Goal: Task Accomplishment & Management: Complete application form

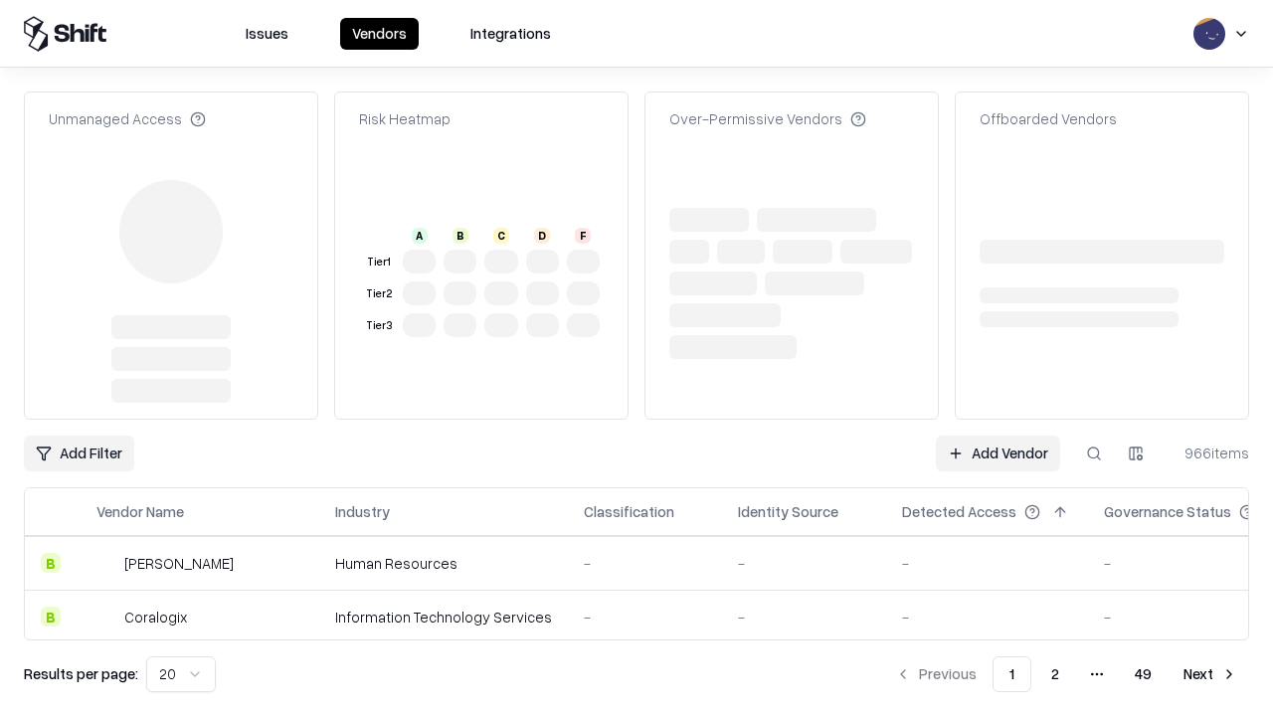
click at [998, 454] on link "Add Vendor" at bounding box center [998, 454] width 124 height 36
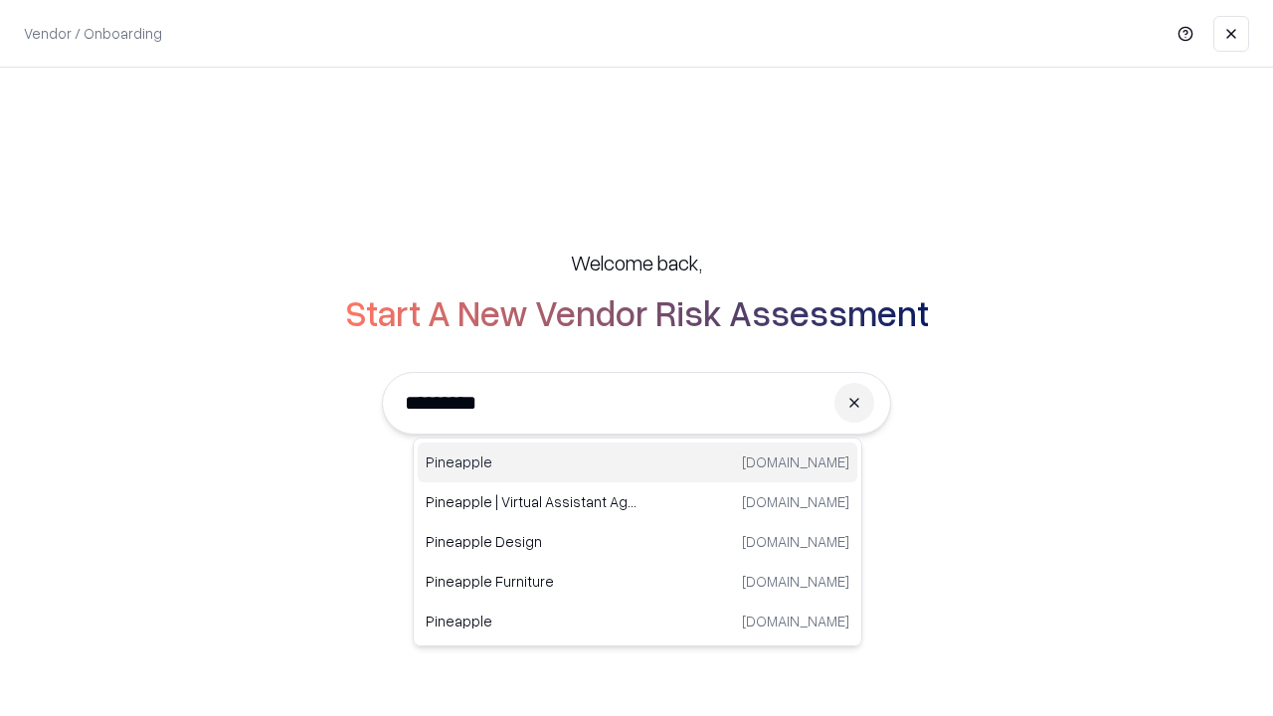
click at [638, 463] on div "Pineapple [DOMAIN_NAME]" at bounding box center [638, 463] width 440 height 40
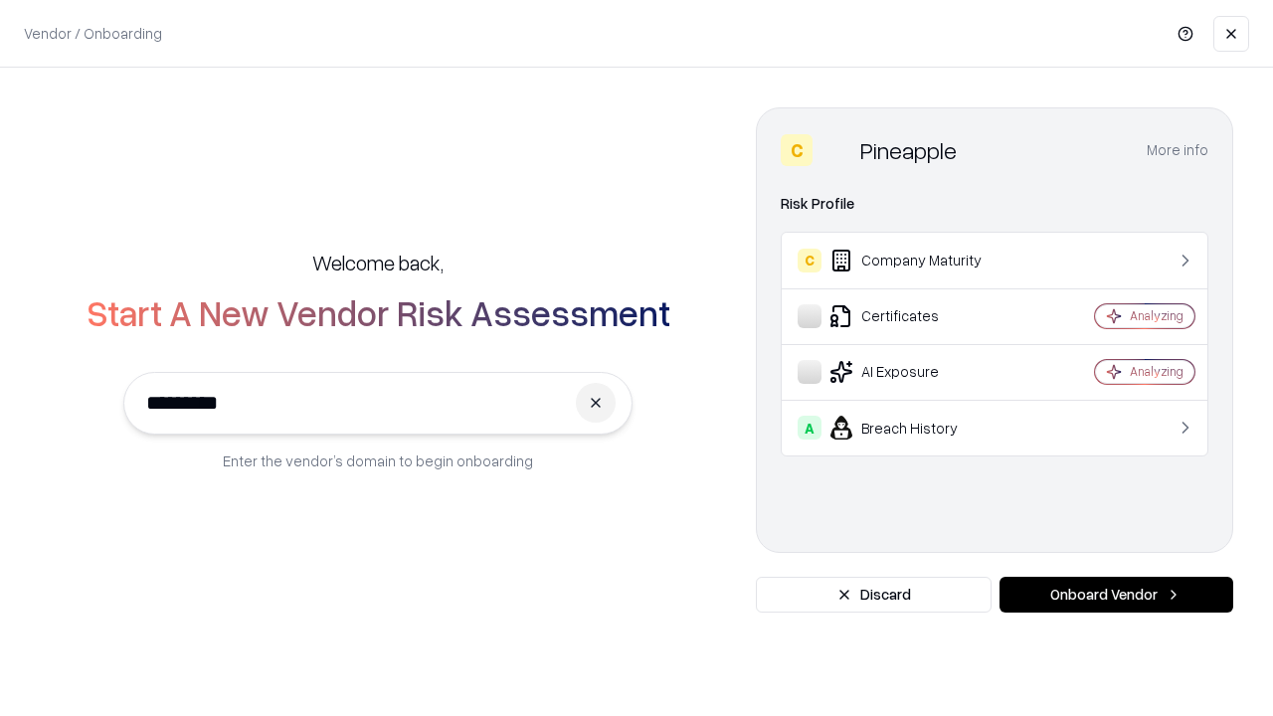
type input "*********"
click at [1116, 595] on button "Onboard Vendor" at bounding box center [1117, 595] width 234 height 36
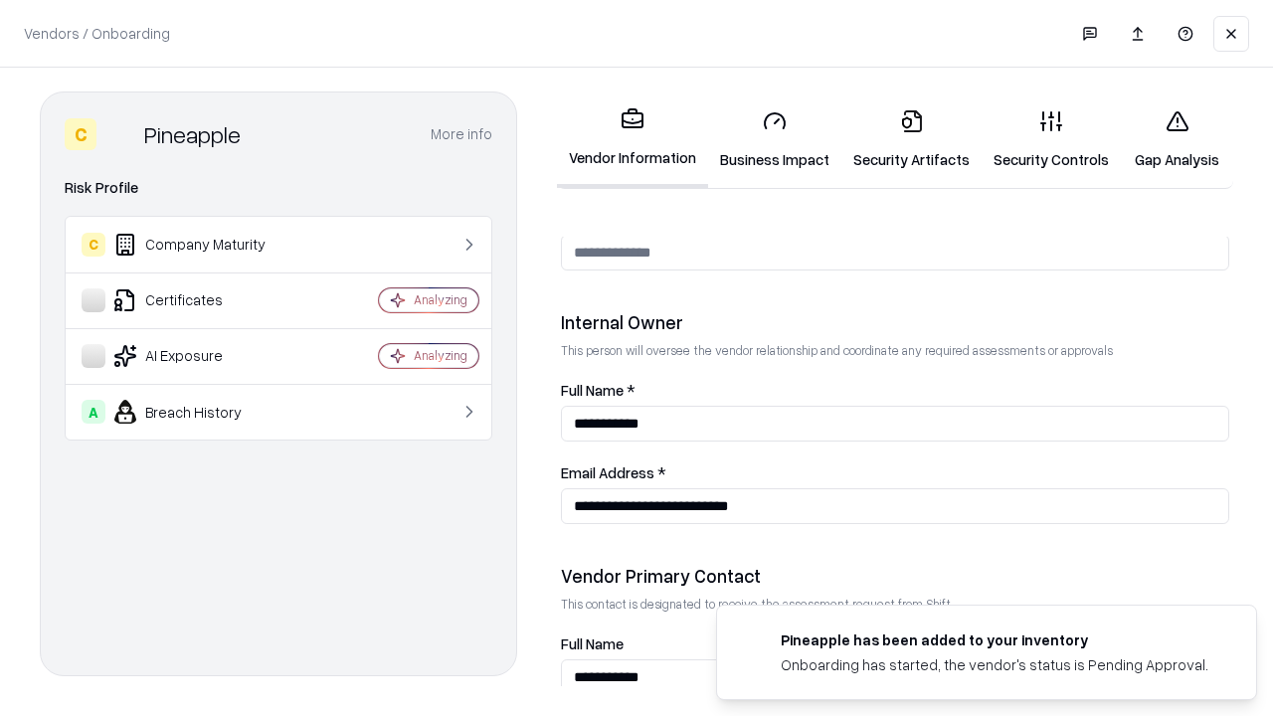
scroll to position [1031, 0]
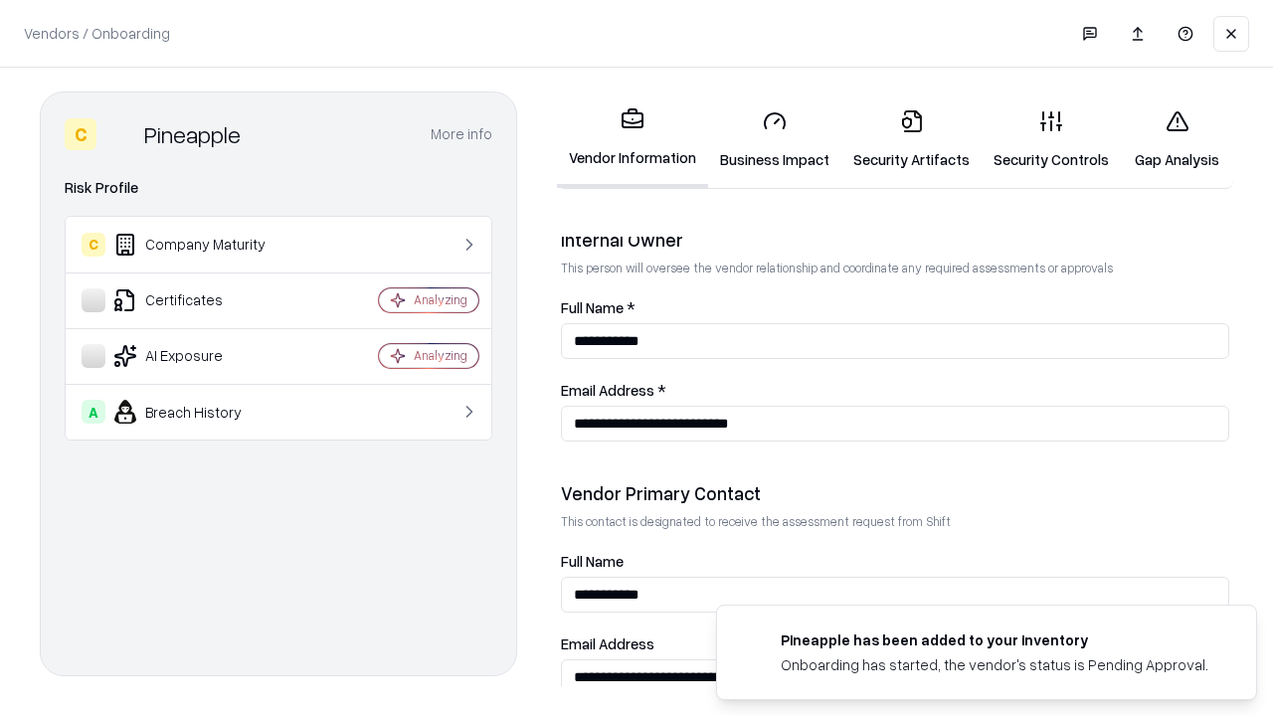
click at [911, 139] on link "Security Artifacts" at bounding box center [912, 140] width 140 height 93
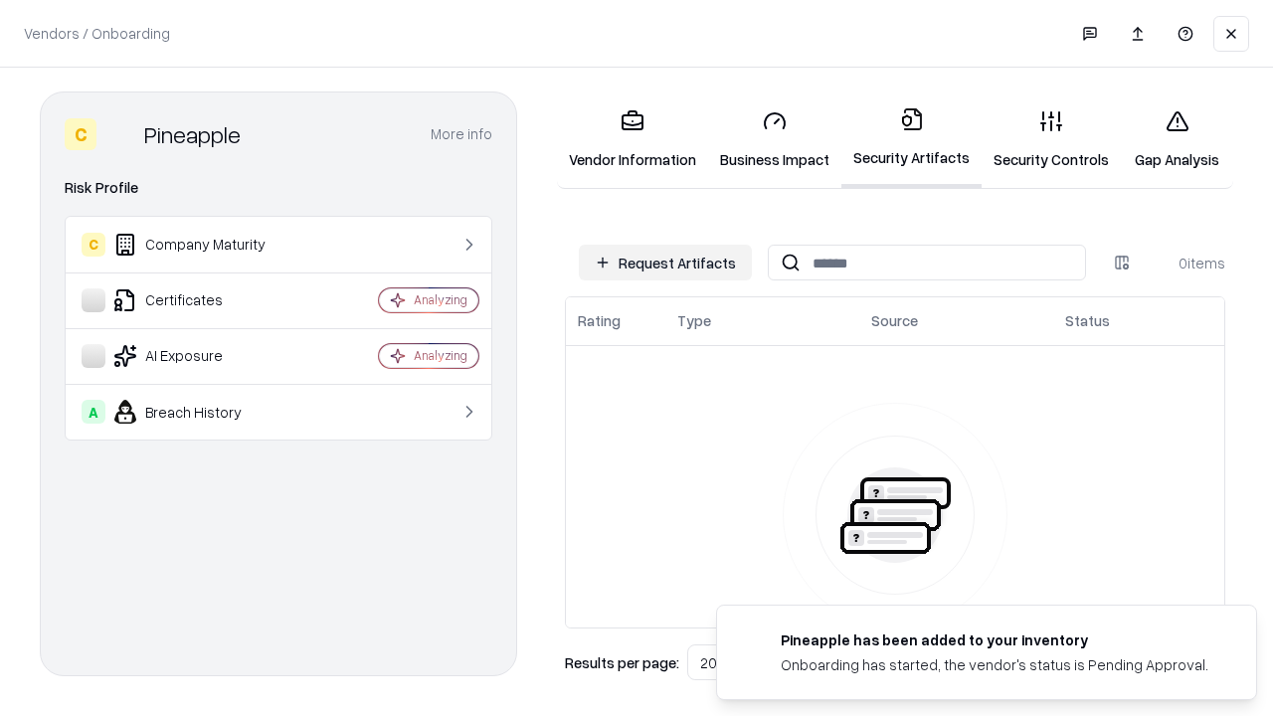
click at [666, 263] on button "Request Artifacts" at bounding box center [665, 263] width 173 height 36
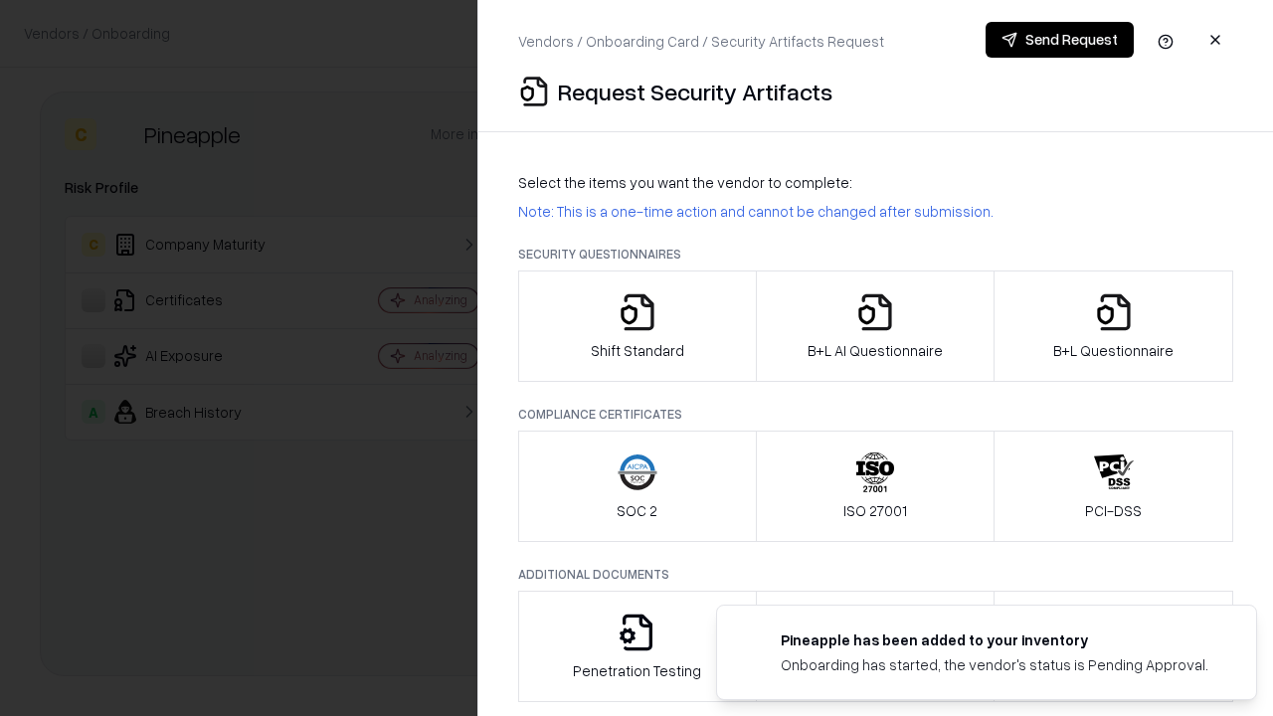
click at [1113, 326] on icon "button" at bounding box center [1114, 312] width 40 height 40
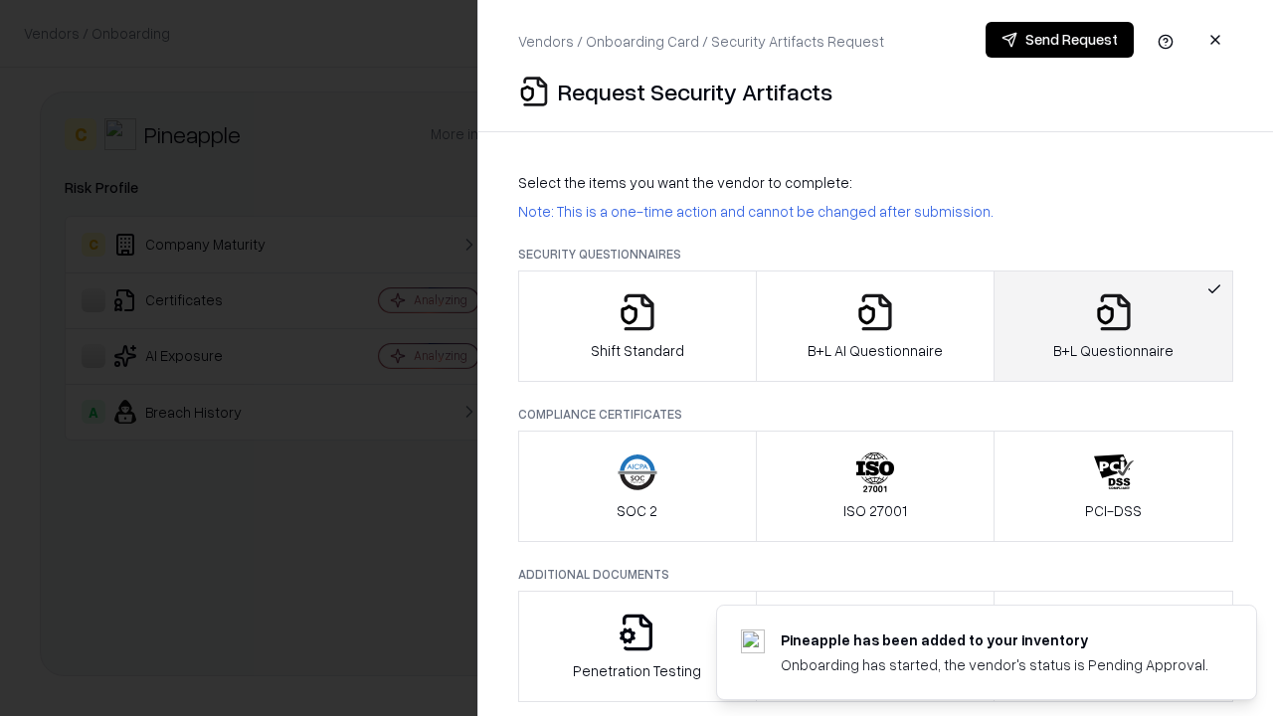
click at [874, 326] on icon "button" at bounding box center [876, 312] width 40 height 40
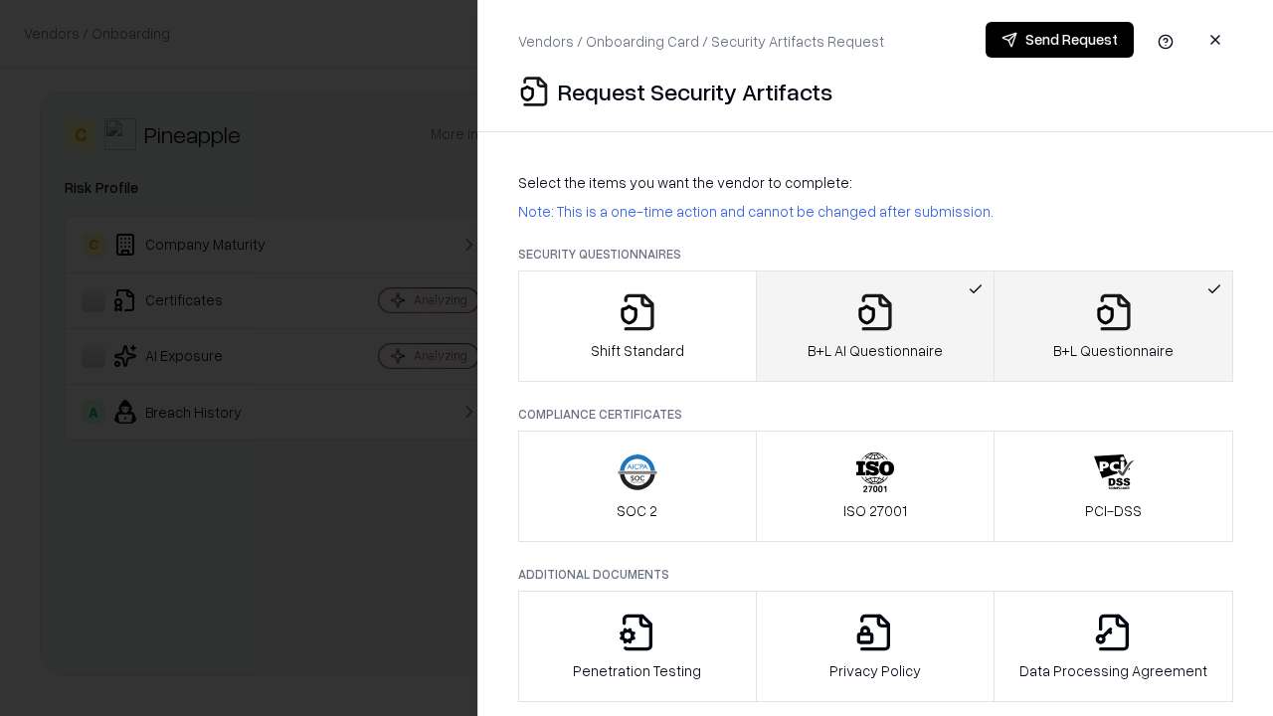
click at [1059, 40] on button "Send Request" at bounding box center [1060, 40] width 148 height 36
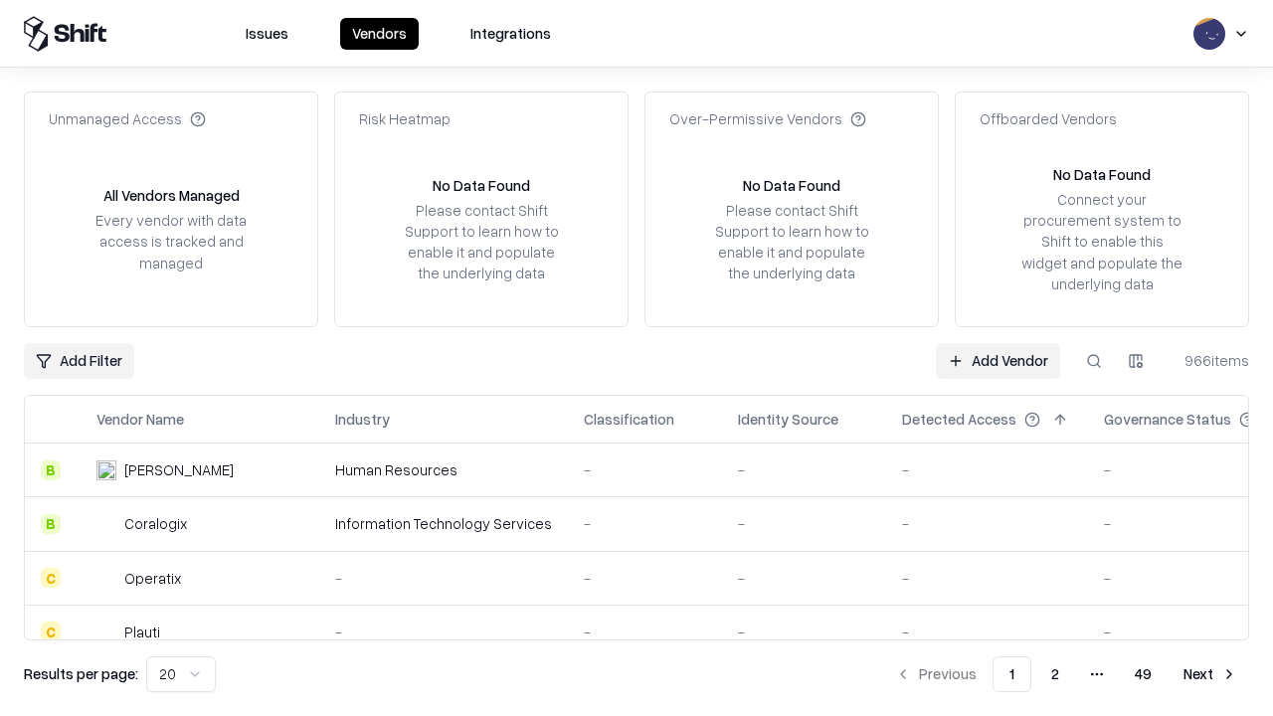
click at [1094, 360] on button at bounding box center [1094, 361] width 36 height 36
type input "*********"
click at [649, 675] on div "Tier 1" at bounding box center [645, 685] width 122 height 21
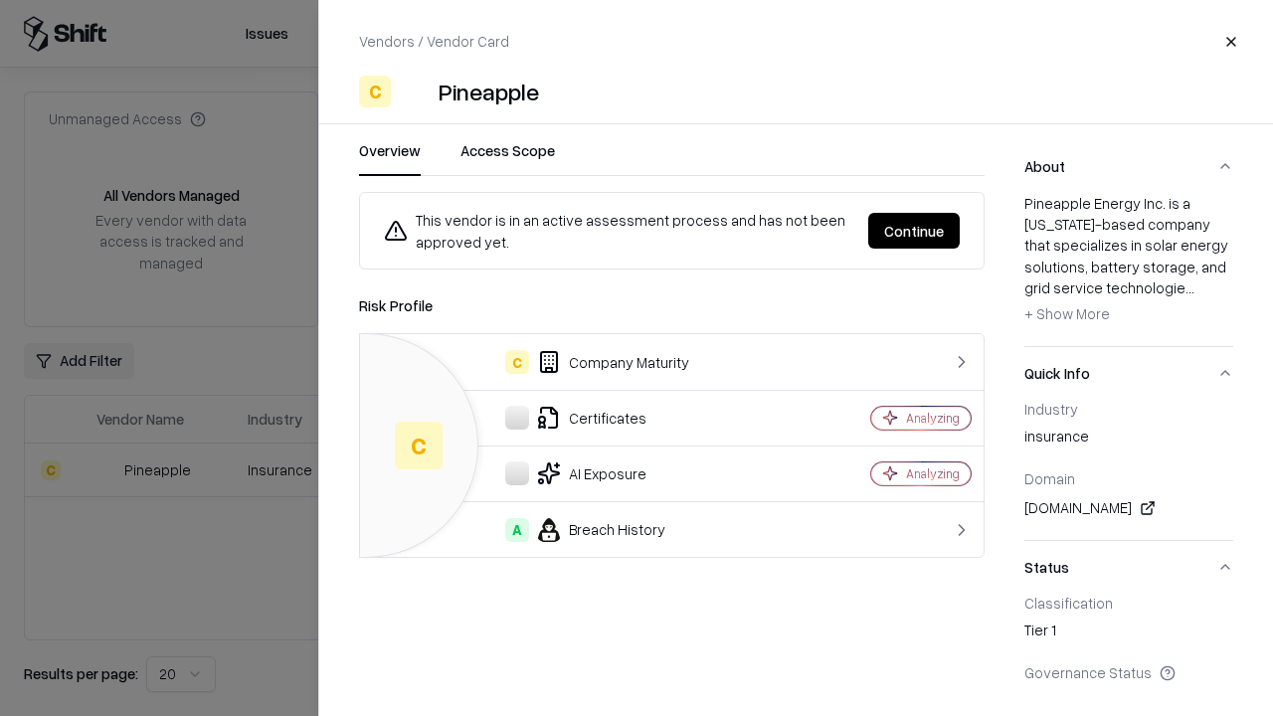
click at [914, 231] on button "Continue" at bounding box center [914, 231] width 92 height 36
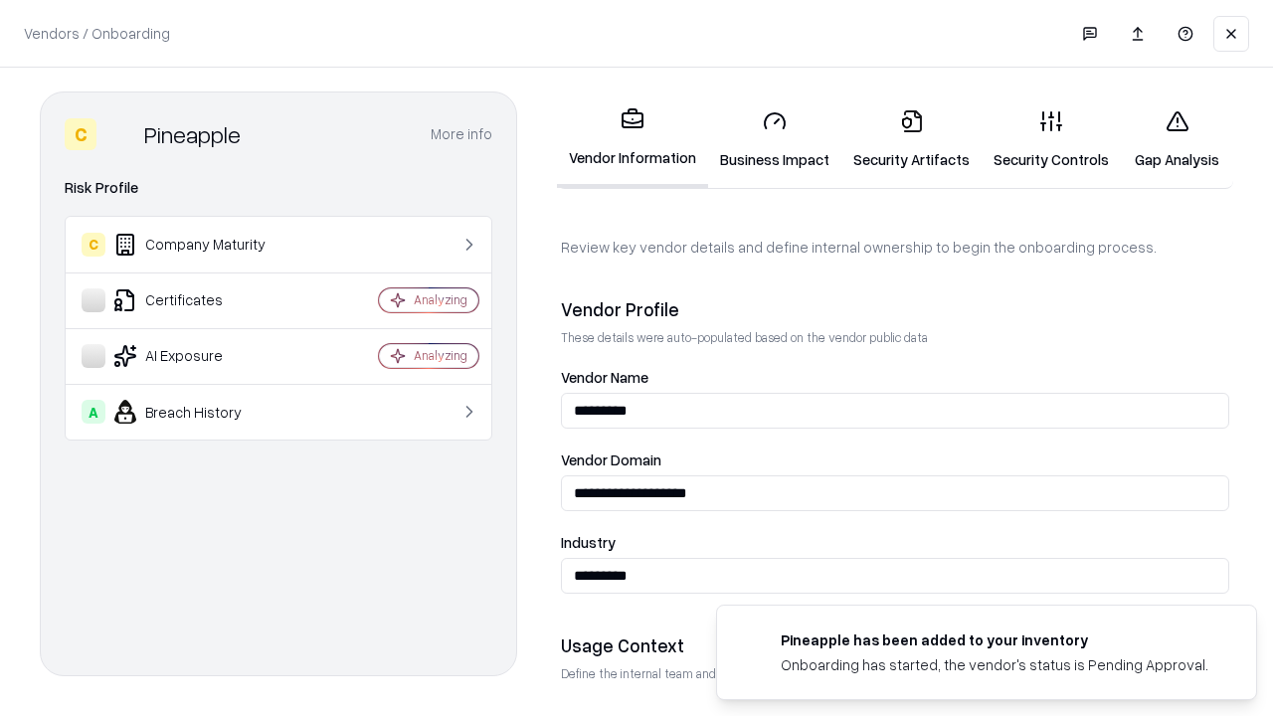
click at [911, 139] on link "Security Artifacts" at bounding box center [912, 140] width 140 height 93
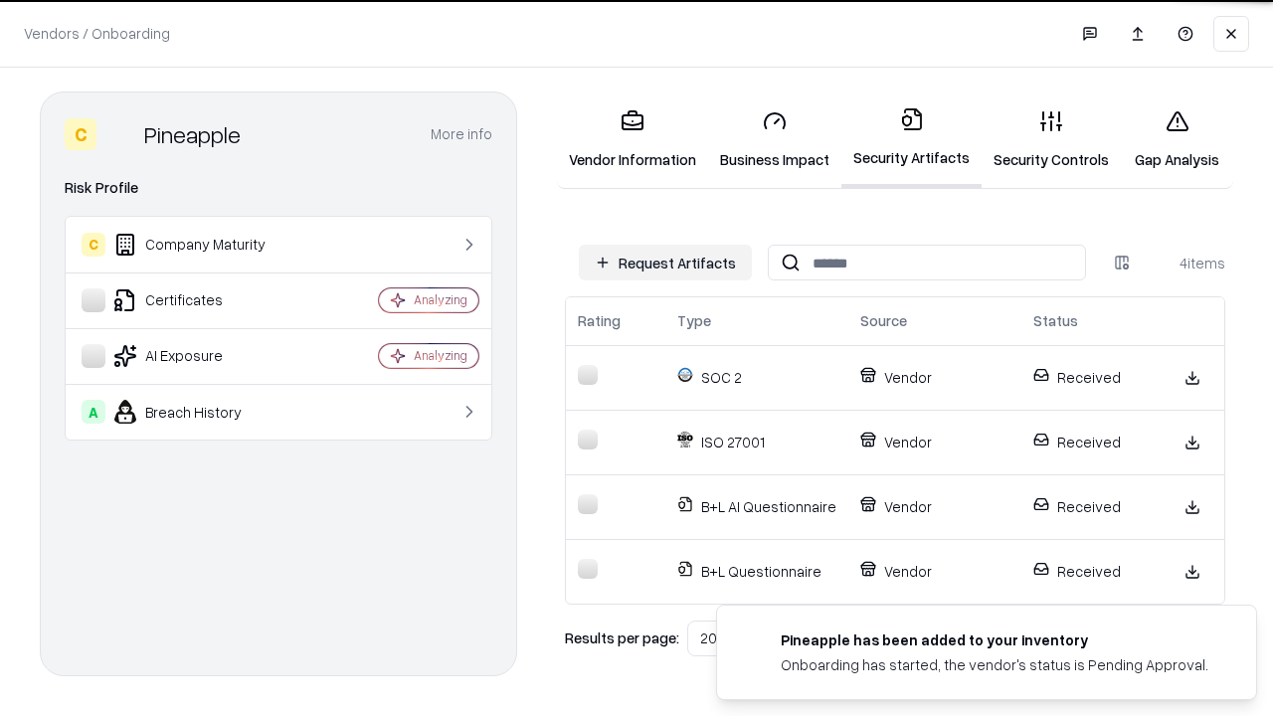
click at [1177, 139] on link "Gap Analysis" at bounding box center [1177, 140] width 112 height 93
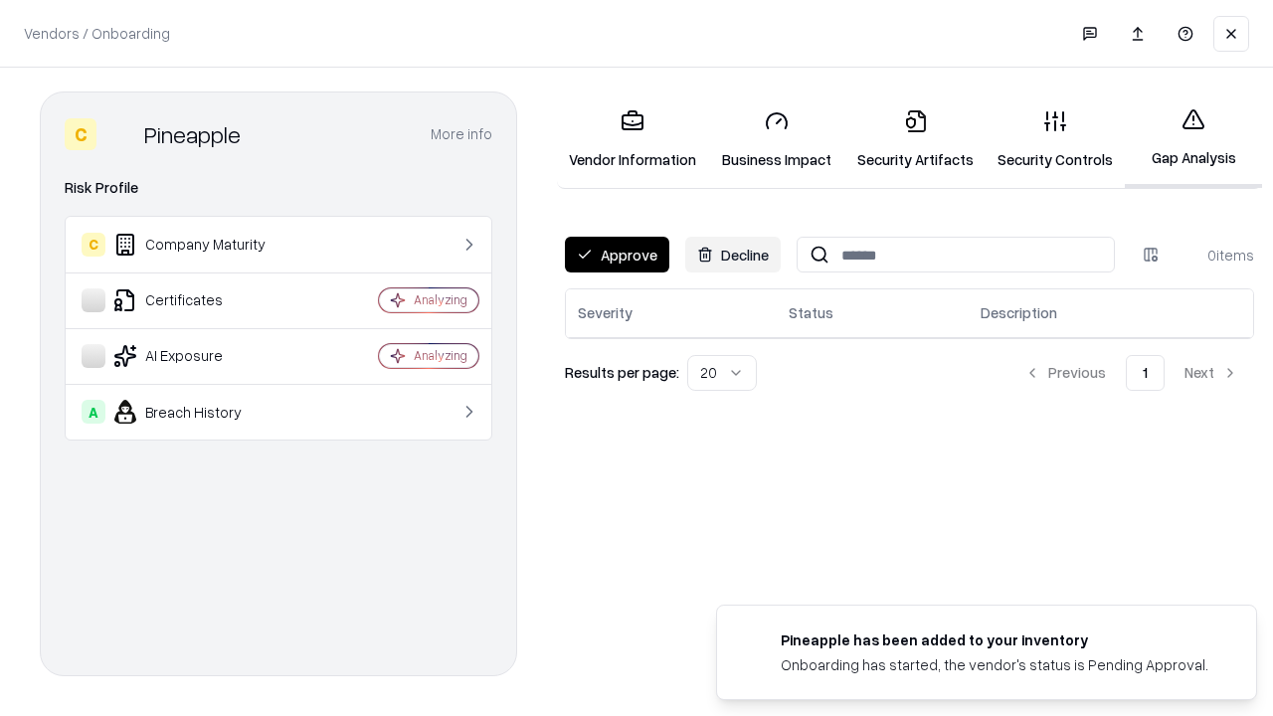
click at [617, 255] on button "Approve" at bounding box center [617, 255] width 104 height 36
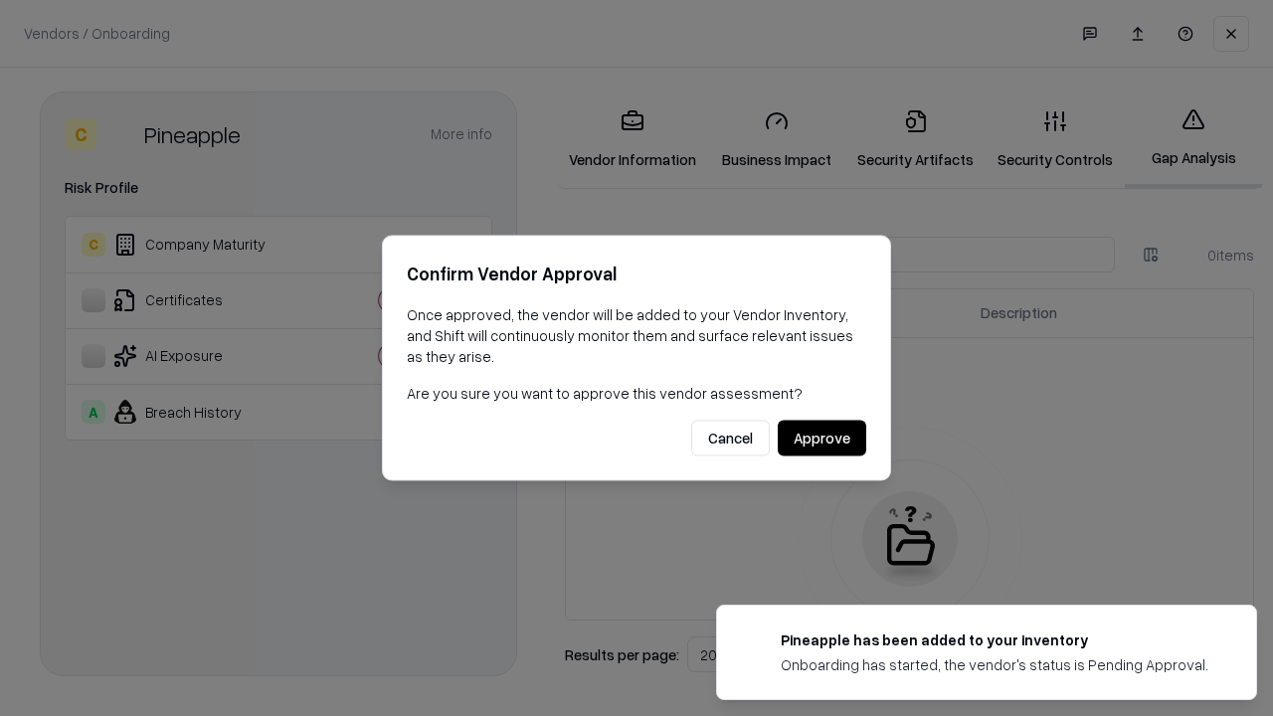
click at [822, 438] on button "Approve" at bounding box center [822, 439] width 89 height 36
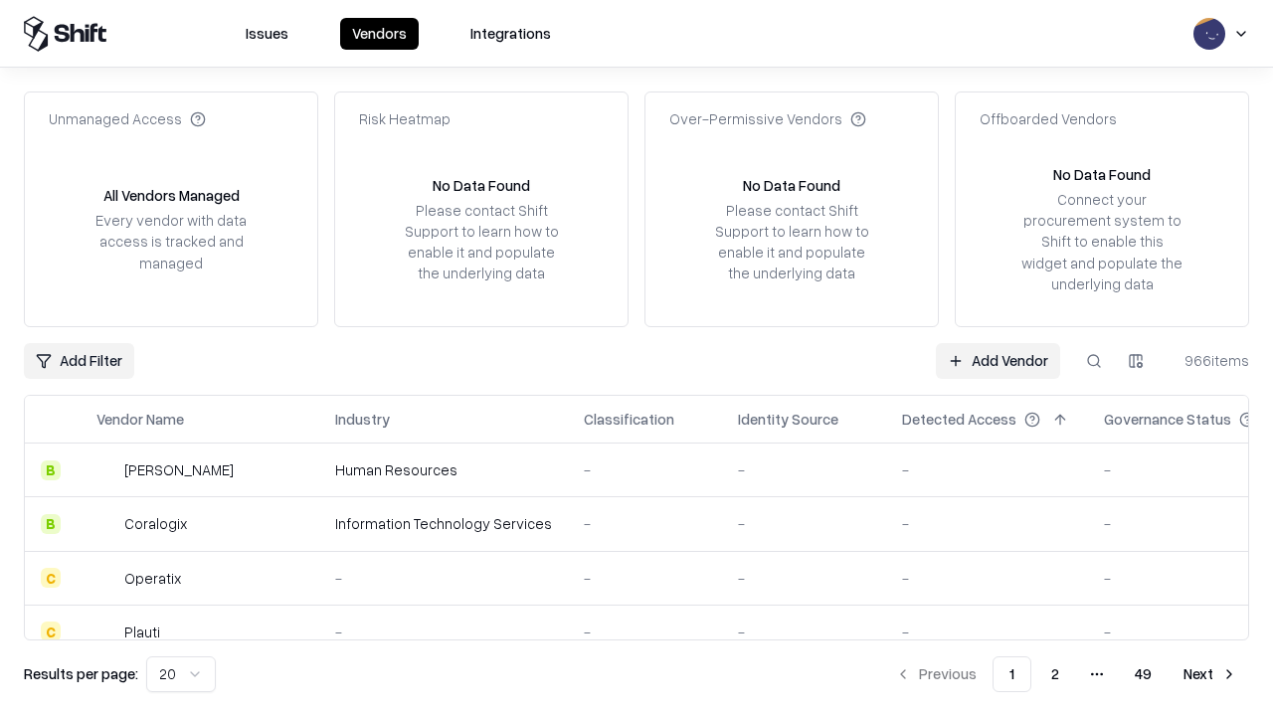
type input "*********"
click at [998, 360] on link "Add Vendor" at bounding box center [998, 361] width 124 height 36
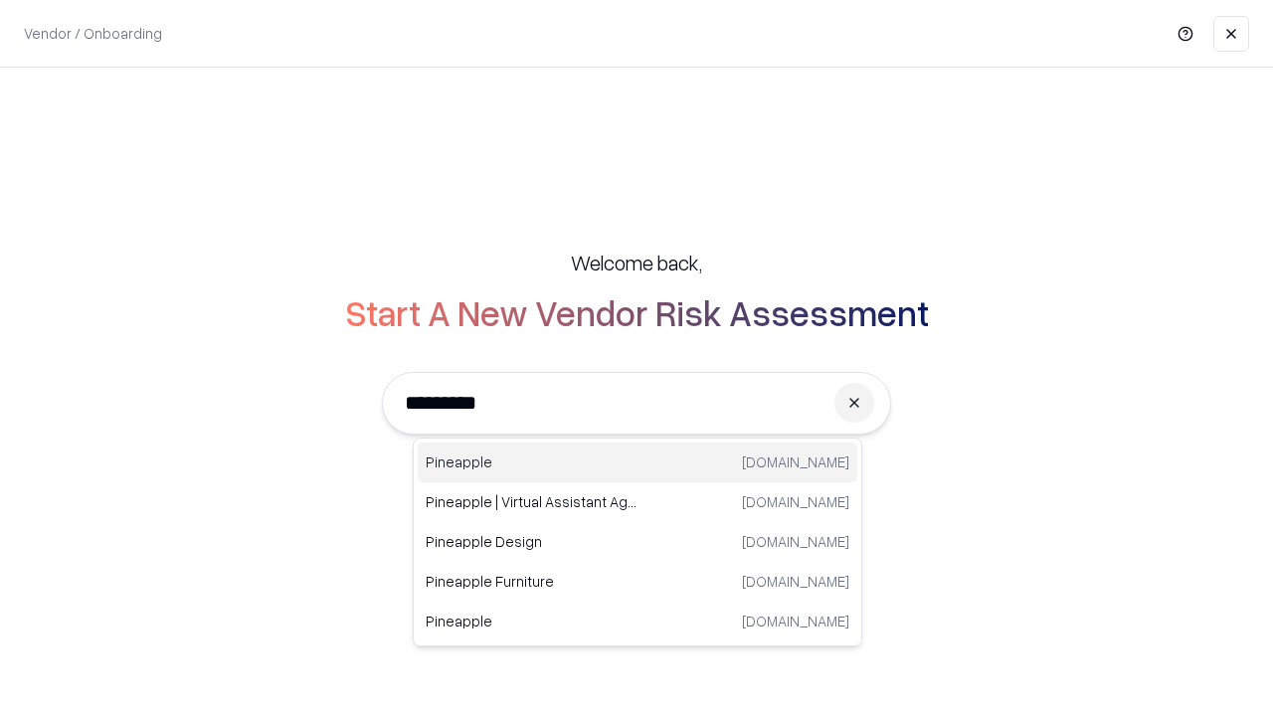
click at [638, 463] on div "Pineapple [DOMAIN_NAME]" at bounding box center [638, 463] width 440 height 40
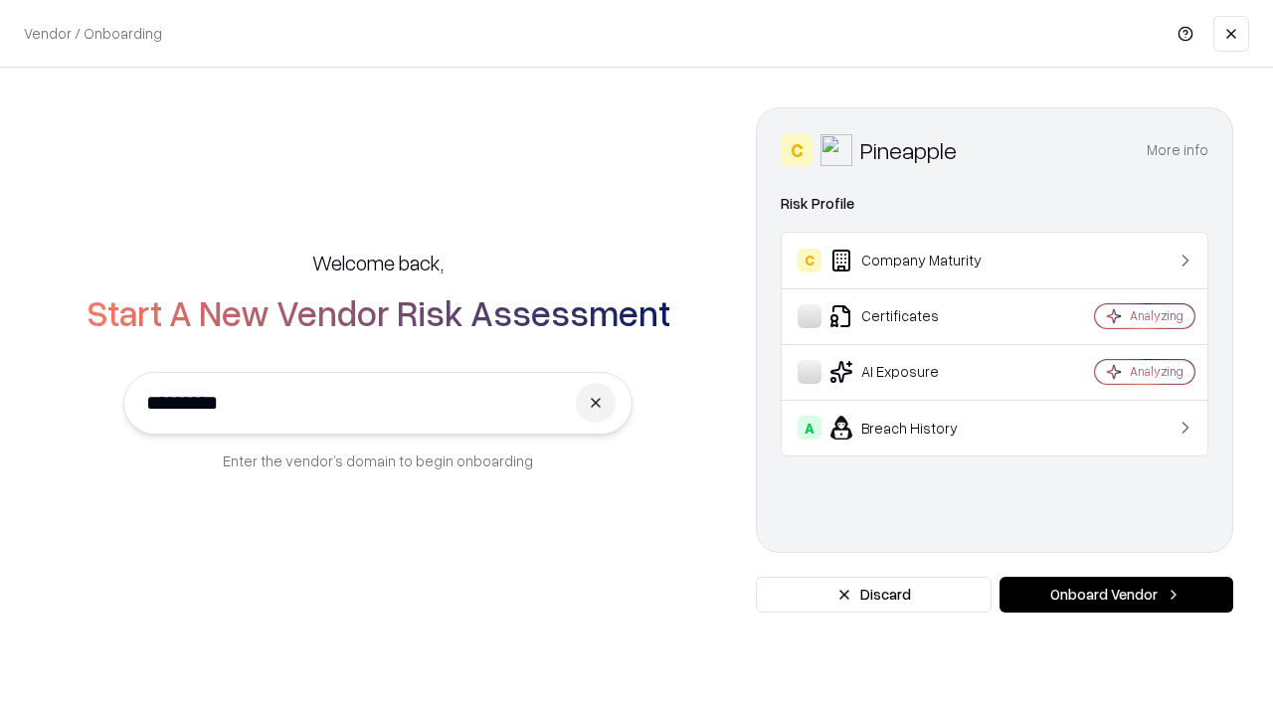
type input "*********"
click at [1116, 595] on button "Onboard Vendor" at bounding box center [1117, 595] width 234 height 36
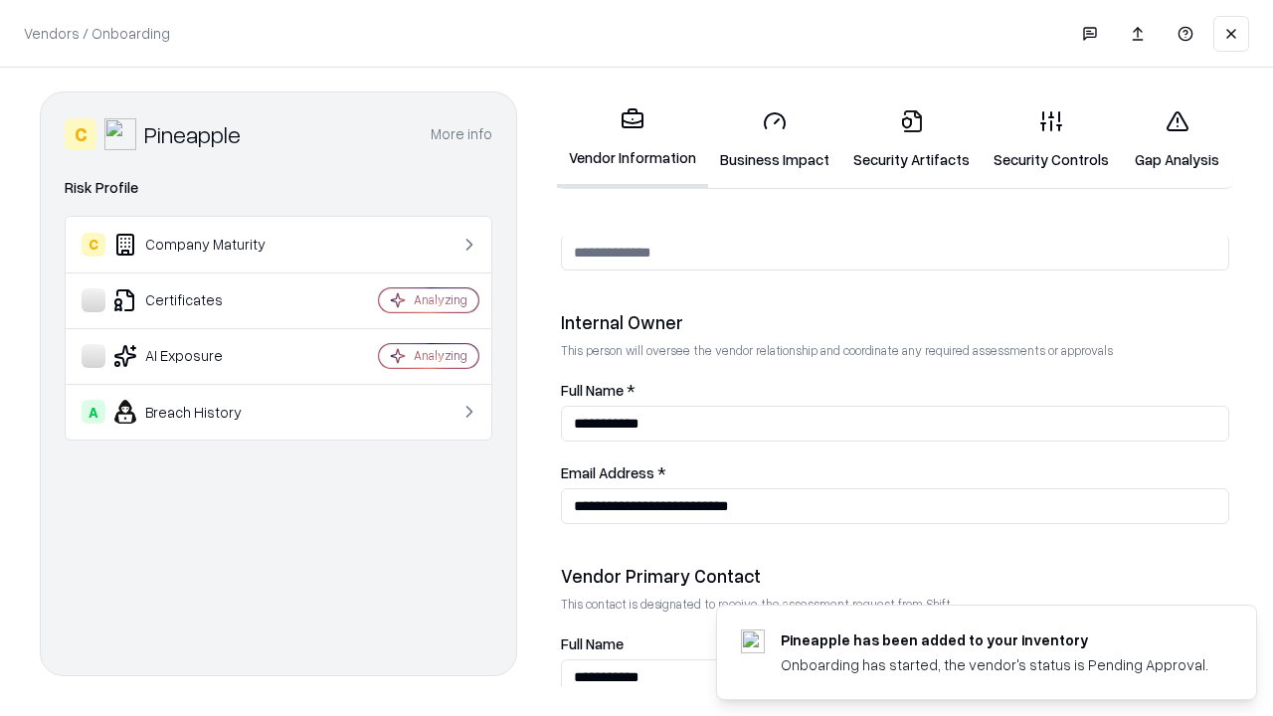
scroll to position [1031, 0]
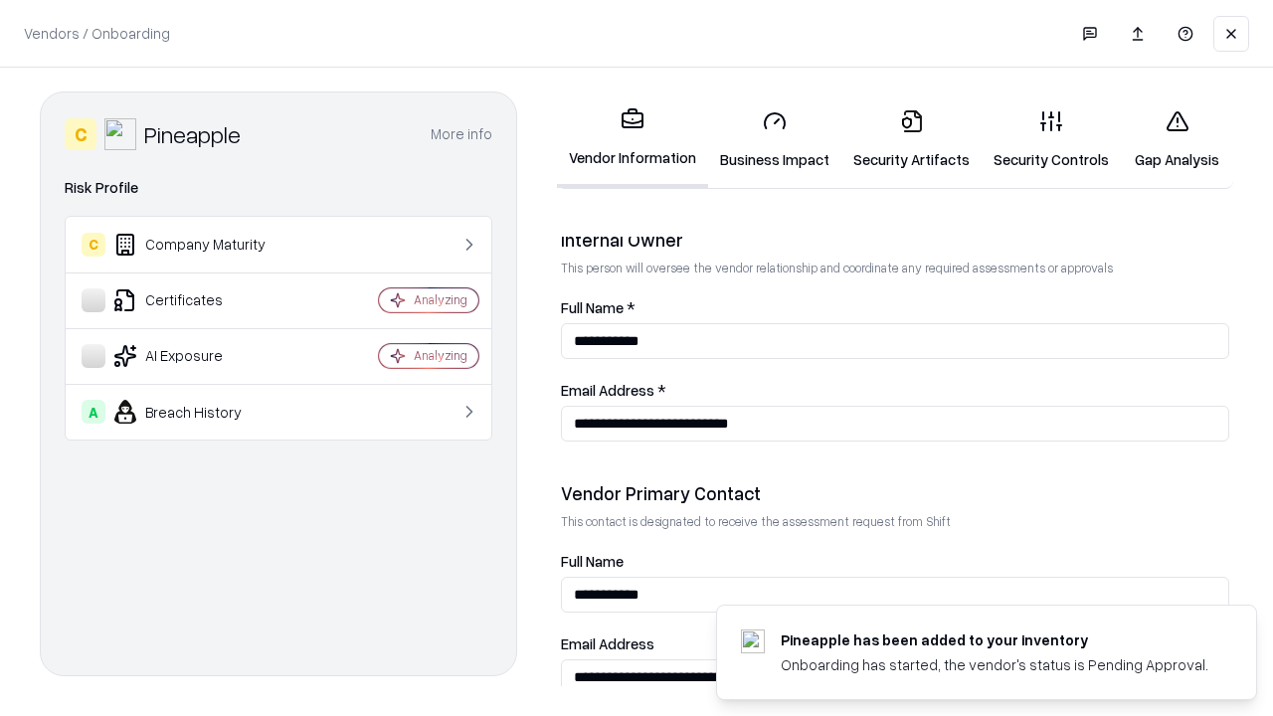
click at [1177, 139] on link "Gap Analysis" at bounding box center [1177, 140] width 112 height 93
